Goal: Information Seeking & Learning: Learn about a topic

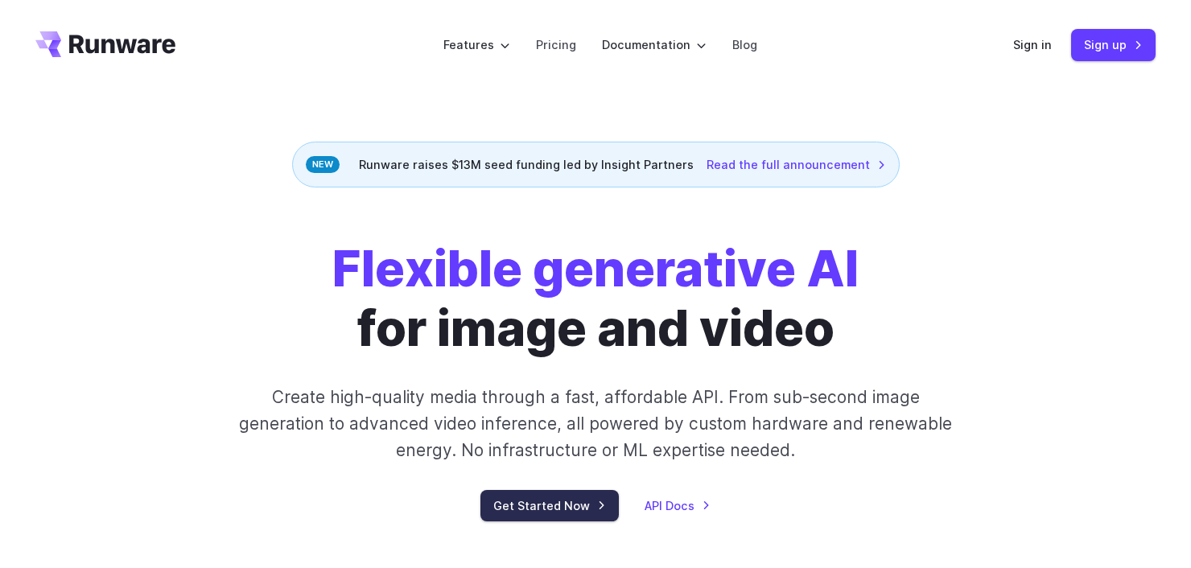
click at [547, 509] on link "Get Started Now" at bounding box center [550, 505] width 138 height 31
click at [559, 45] on link "Pricing" at bounding box center [556, 44] width 40 height 19
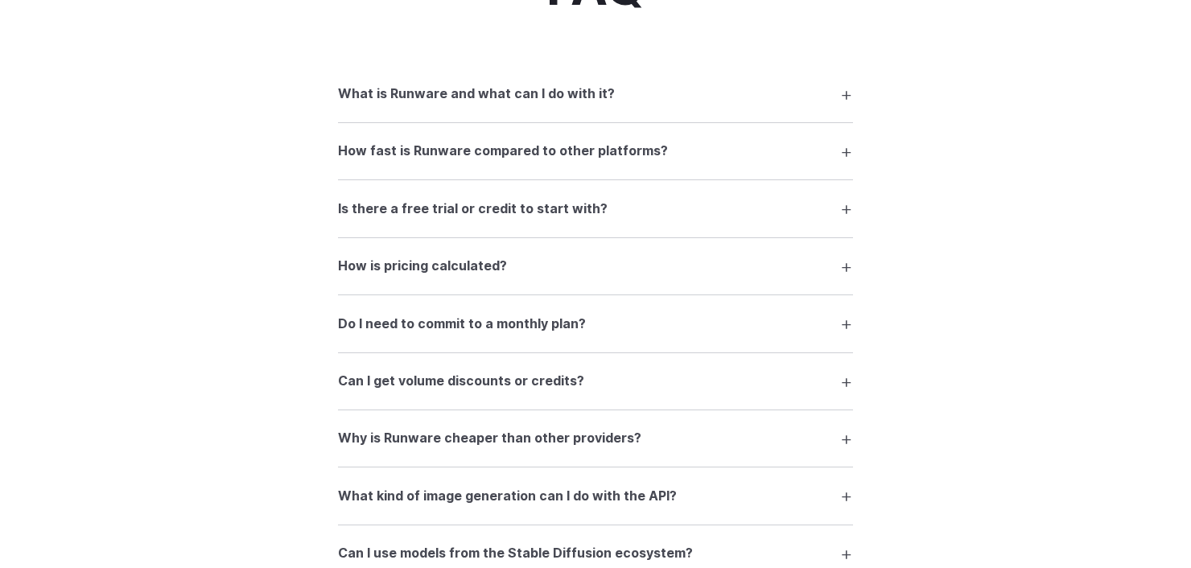
scroll to position [2222, 0]
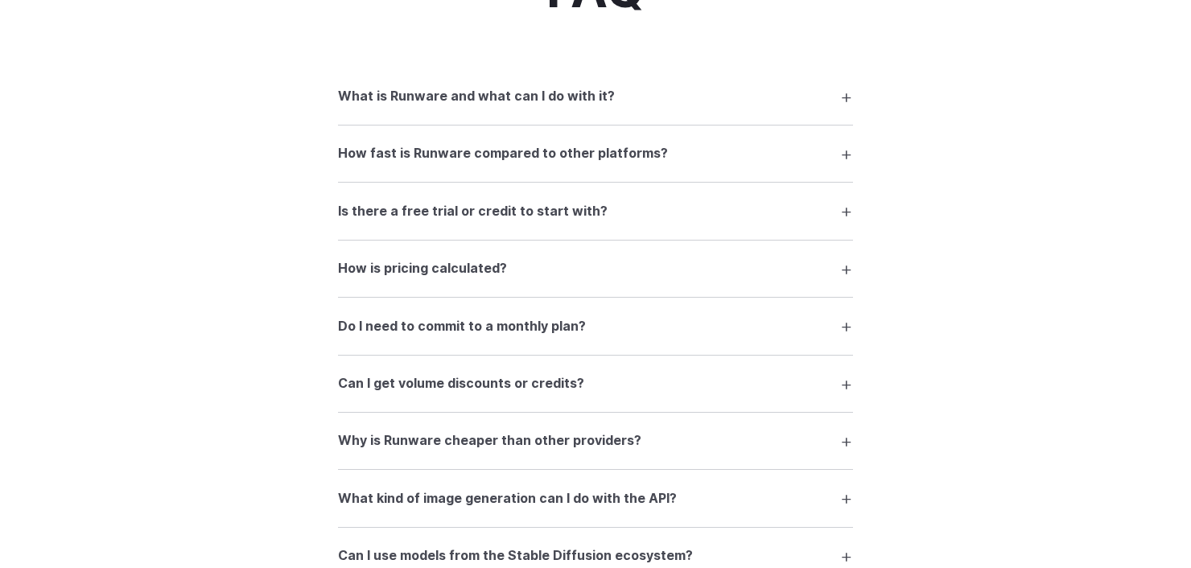
click at [503, 211] on summary "Is there a free trial or credit to start with?" at bounding box center [595, 211] width 515 height 31
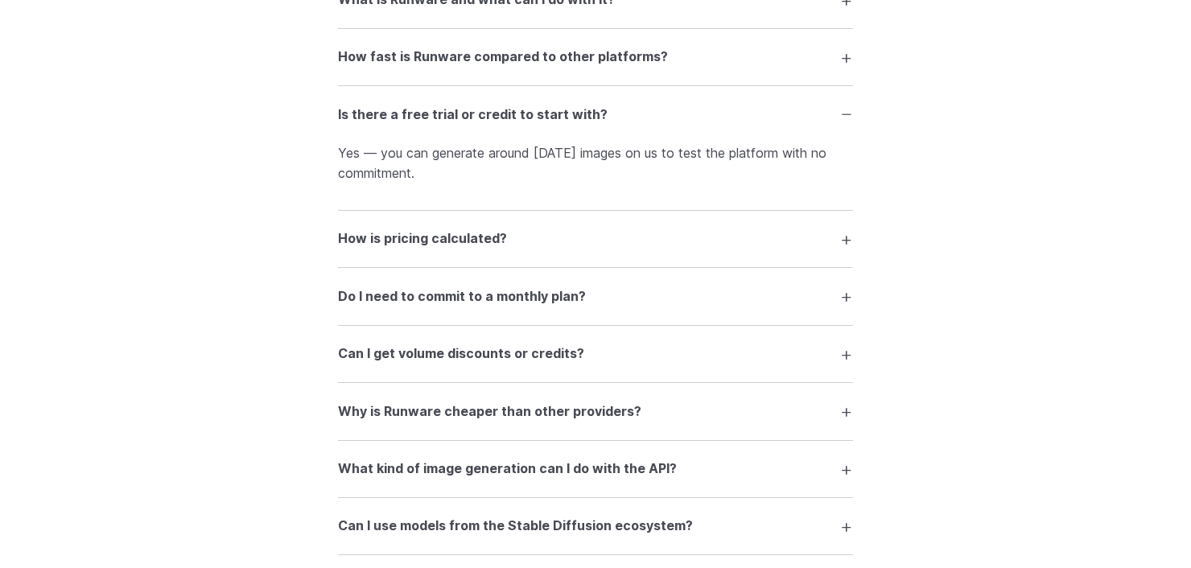
scroll to position [2351, 0]
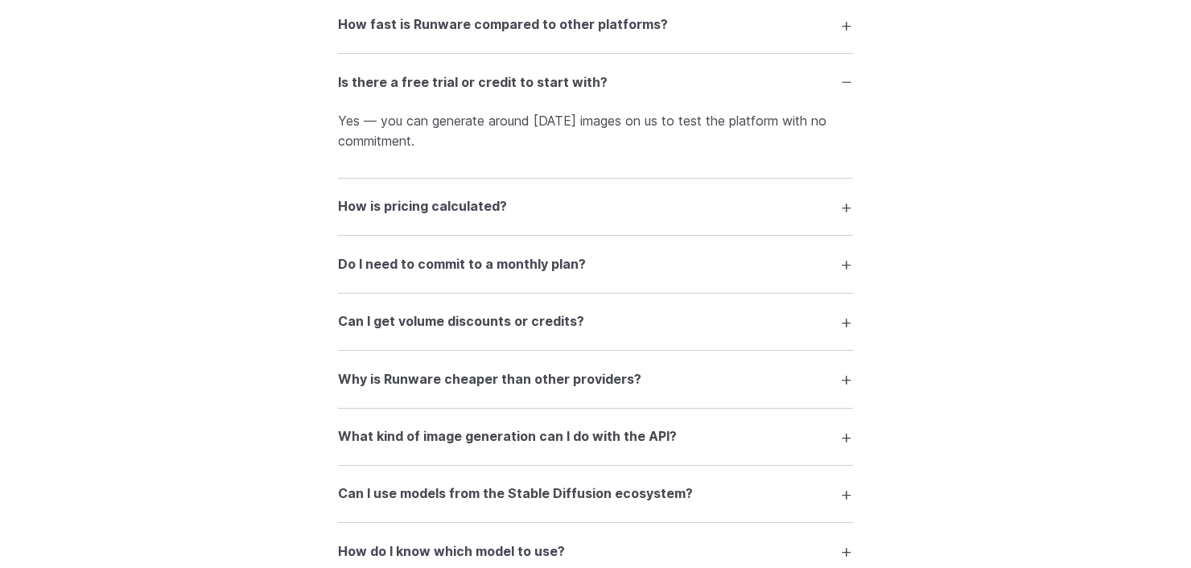
click at [475, 217] on h3 "How is pricing calculated?" at bounding box center [422, 206] width 169 height 21
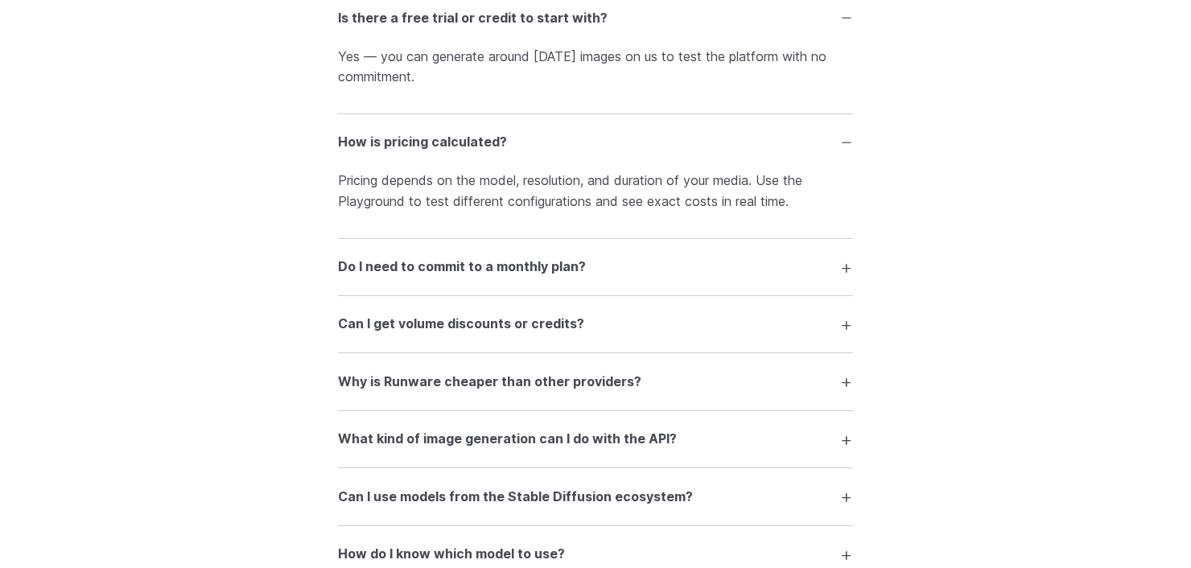
scroll to position [2447, 0]
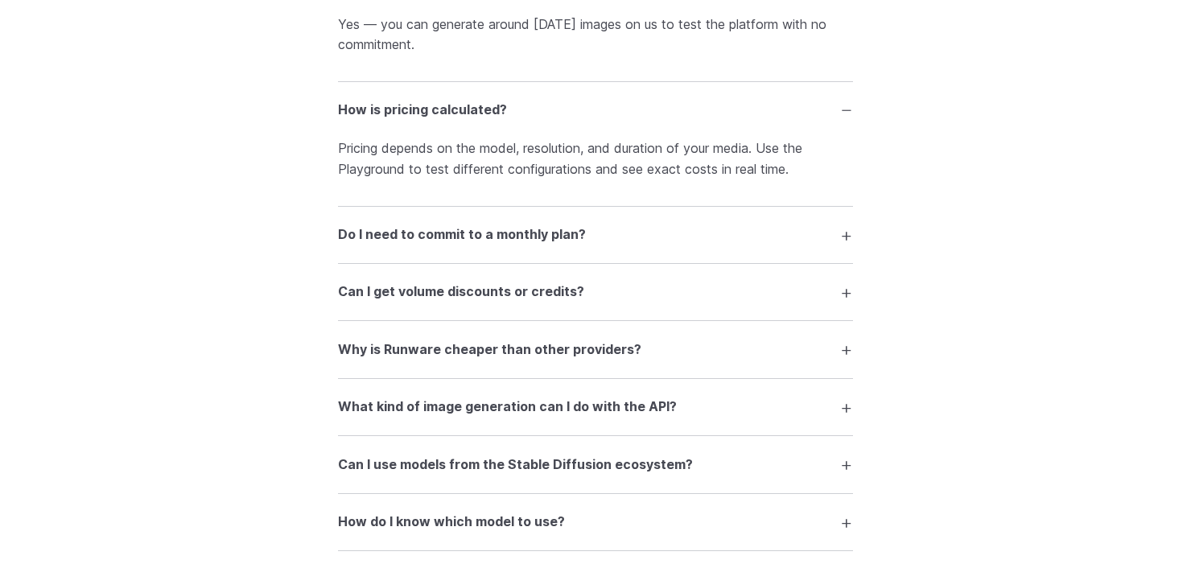
click at [446, 246] on h3 "Do I need to commit to a monthly plan?" at bounding box center [462, 235] width 248 height 21
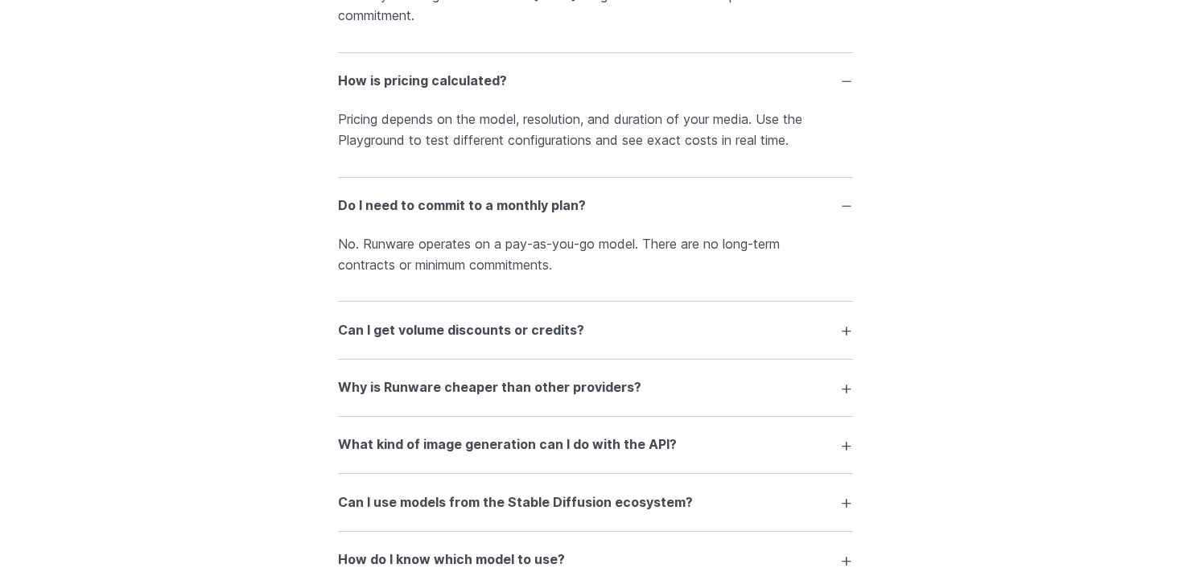
scroll to position [2480, 0]
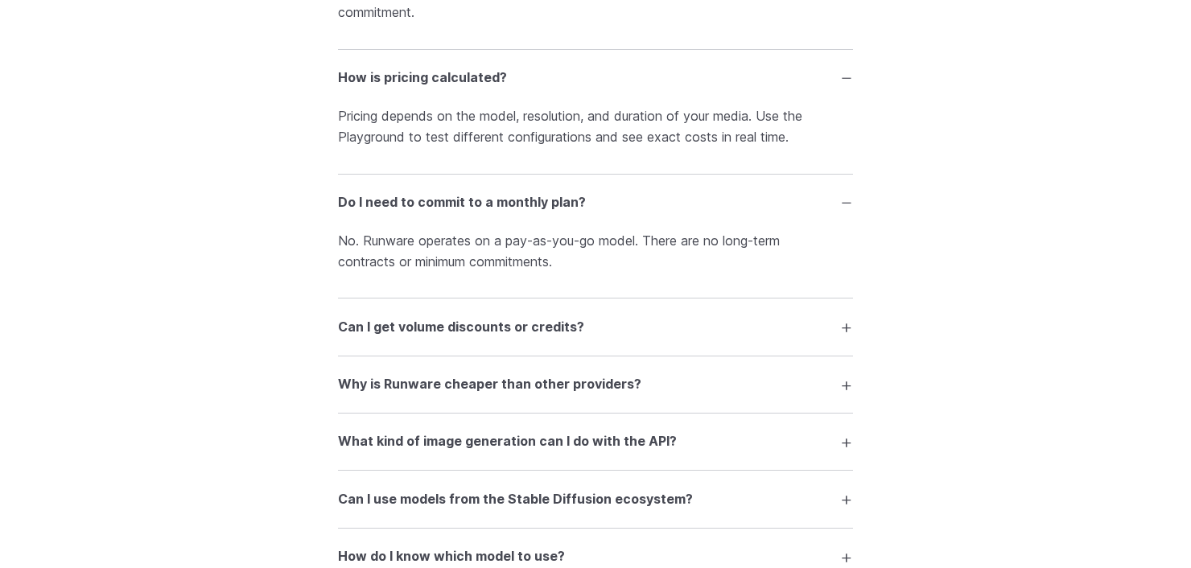
click at [464, 338] on h3 "Can I get volume discounts or credits?" at bounding box center [461, 327] width 246 height 21
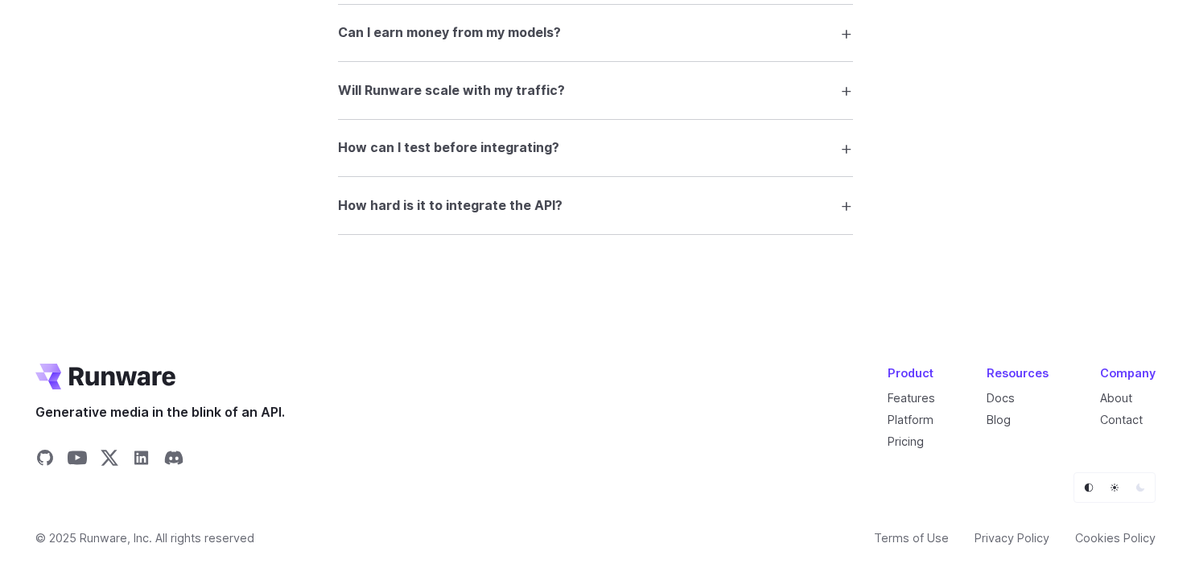
scroll to position [3595, 0]
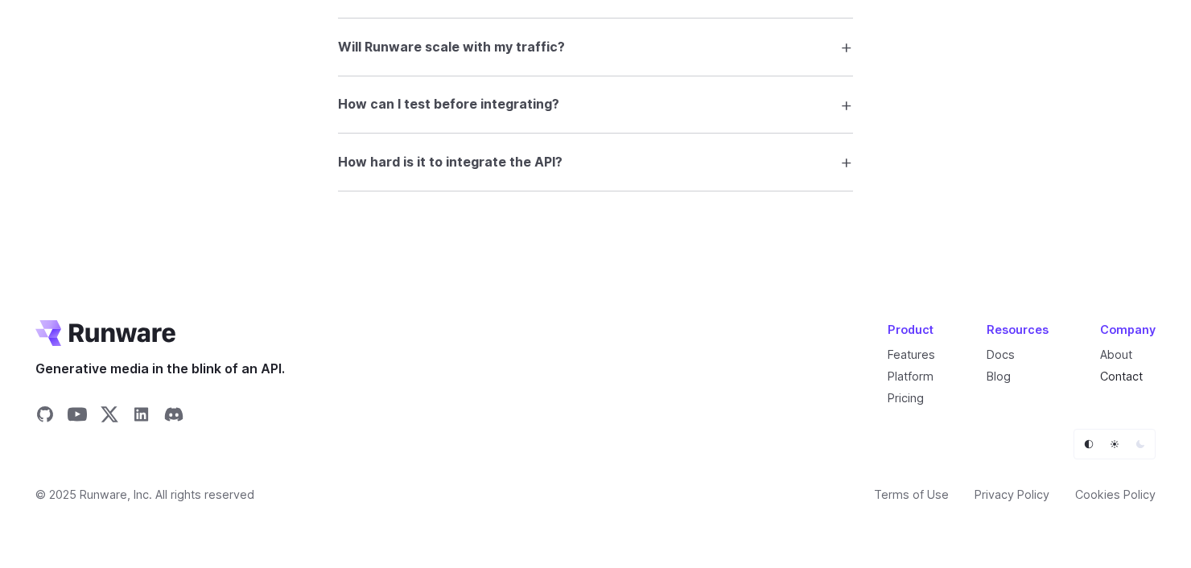
click at [1143, 373] on link "Contact" at bounding box center [1121, 377] width 43 height 14
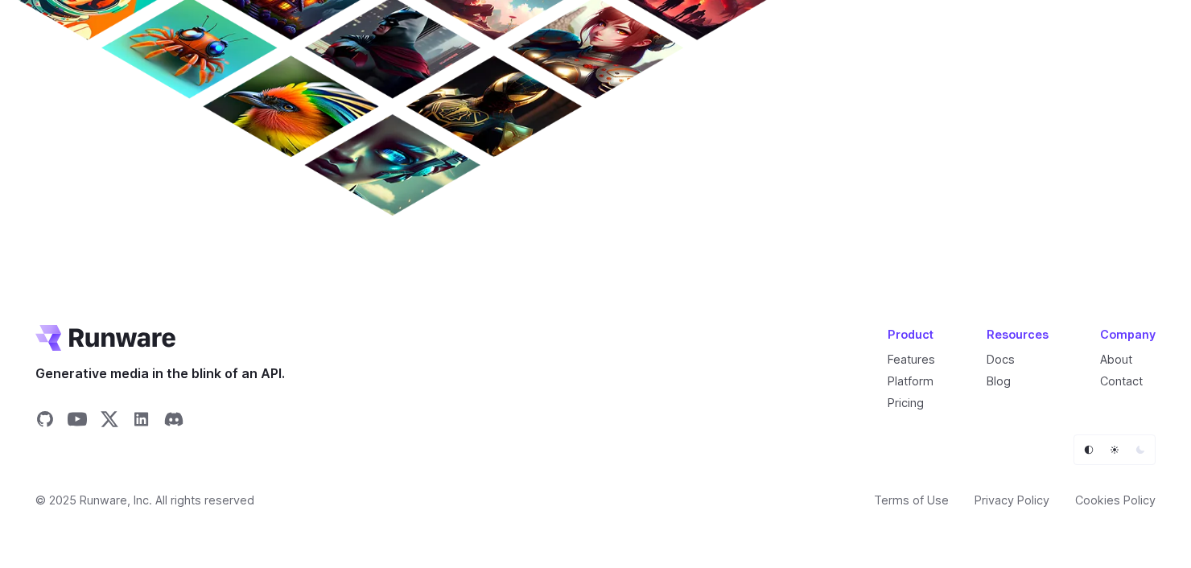
scroll to position [1520, 0]
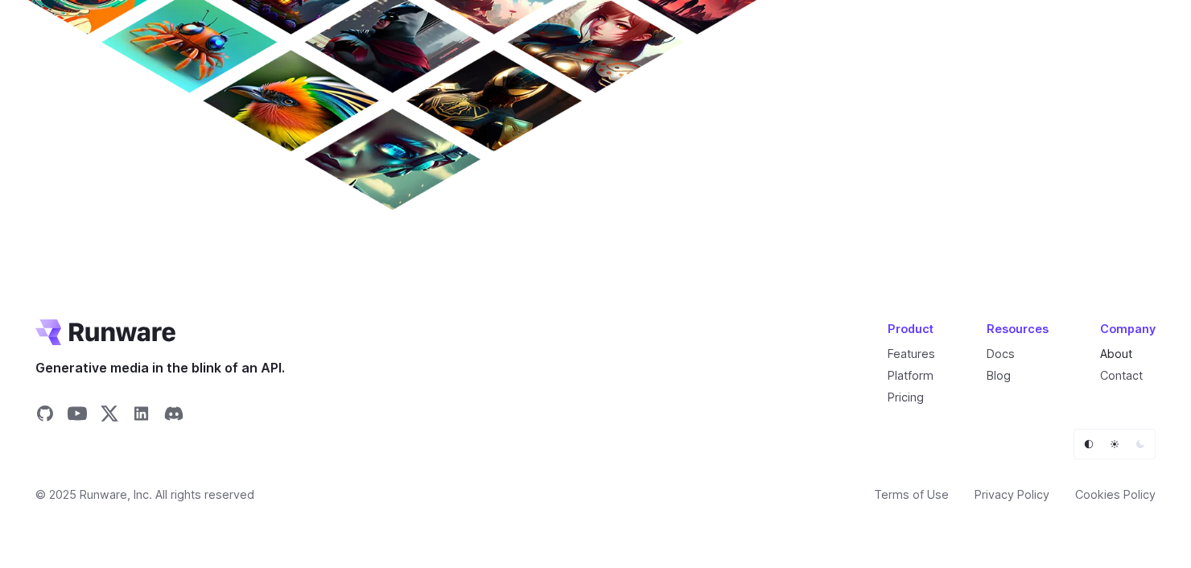
click at [1111, 354] on link "About" at bounding box center [1116, 354] width 32 height 14
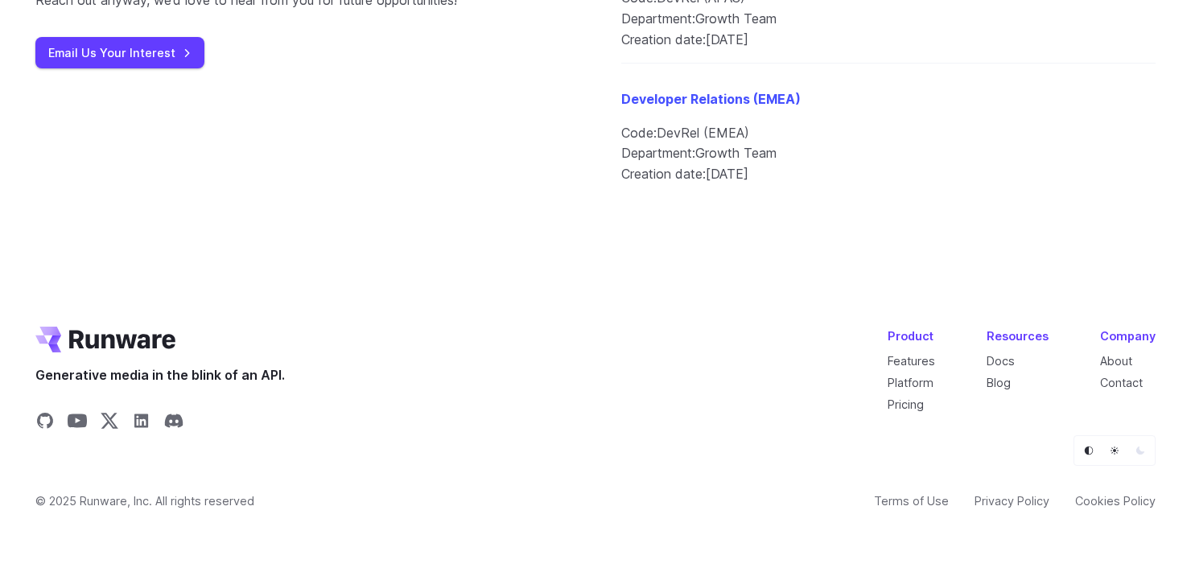
scroll to position [2187, 0]
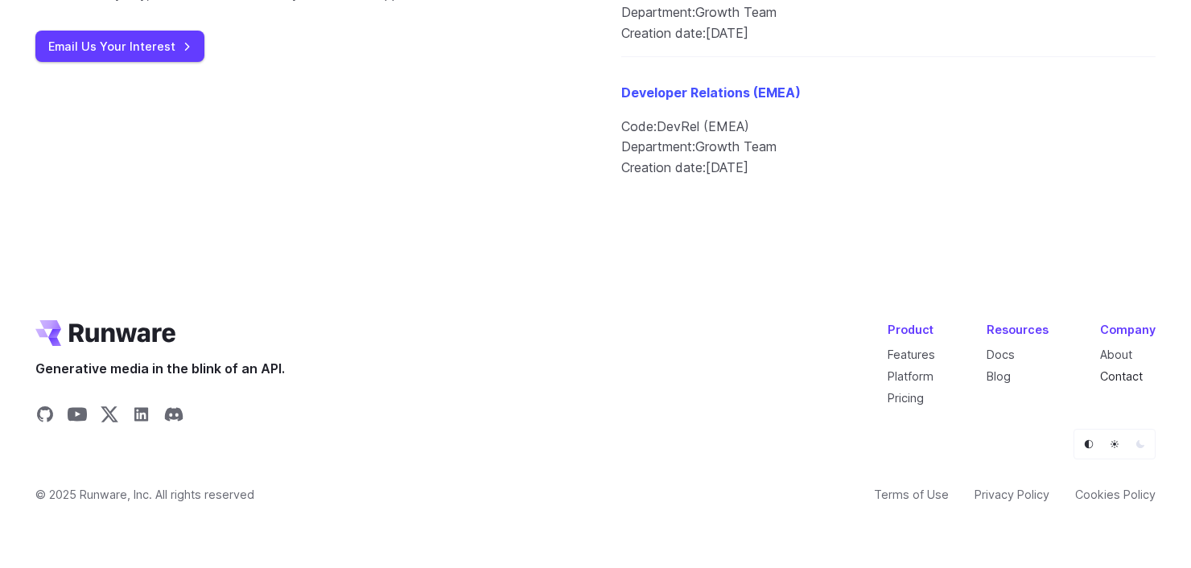
click at [1121, 375] on link "Contact" at bounding box center [1121, 377] width 43 height 14
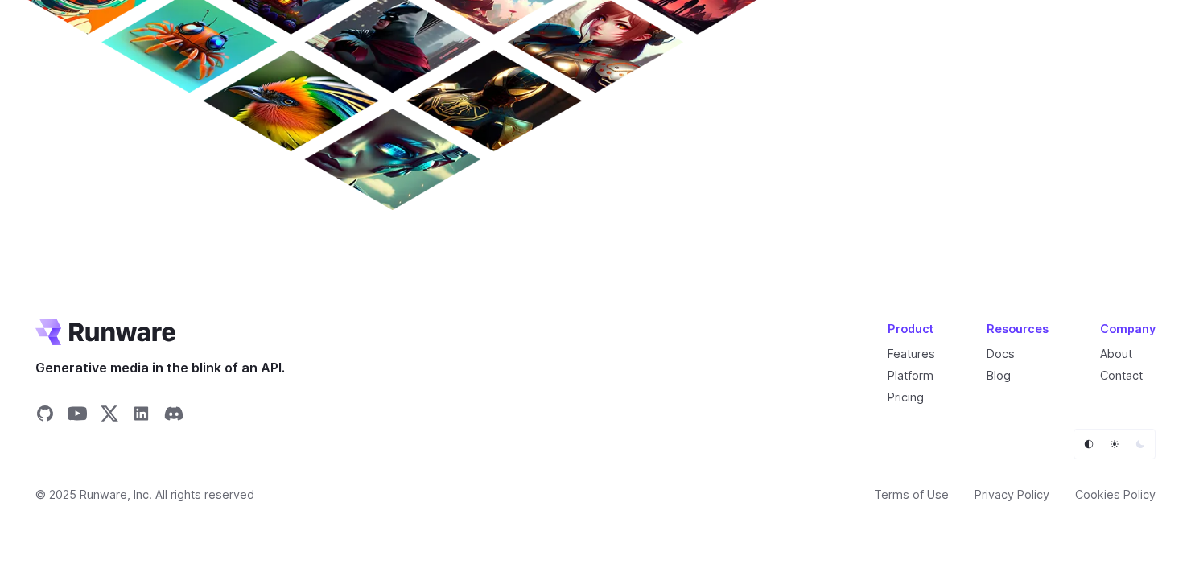
scroll to position [1520, 0]
click at [1113, 351] on link "About" at bounding box center [1116, 354] width 32 height 14
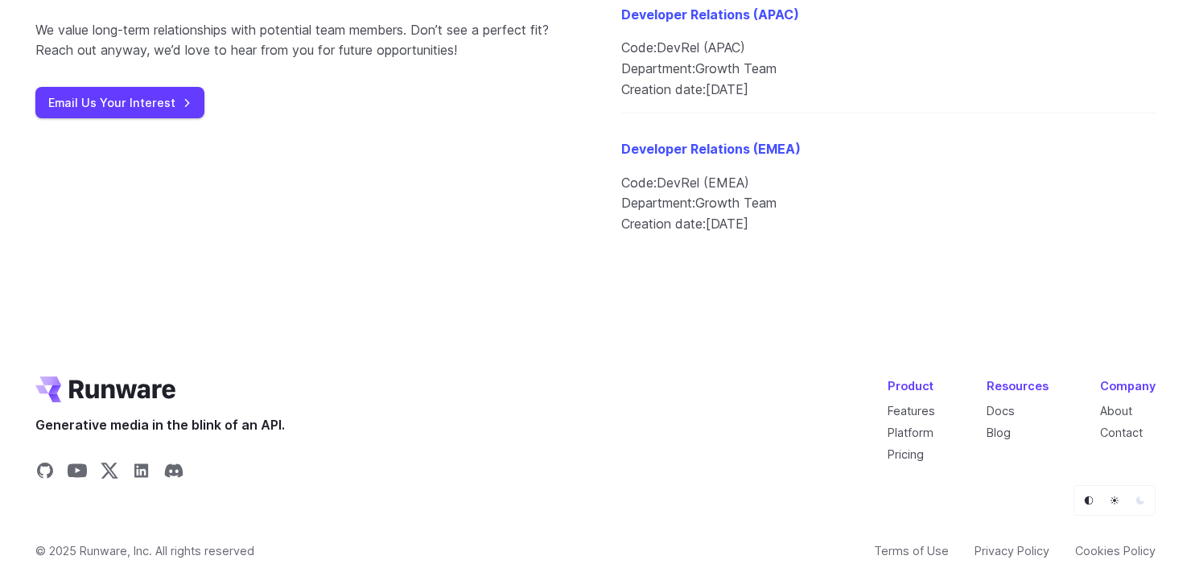
scroll to position [2187, 0]
